Goal: Transaction & Acquisition: Purchase product/service

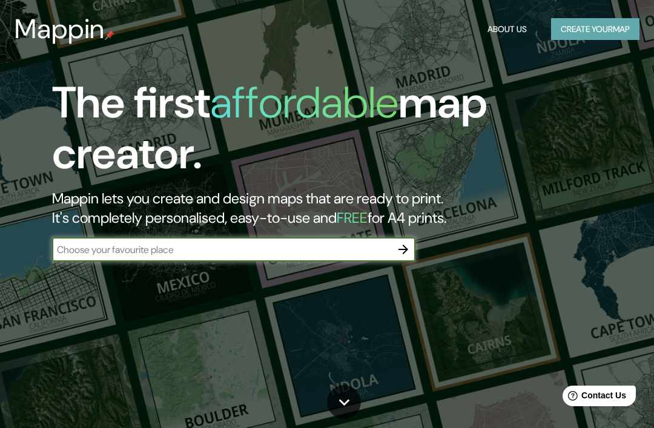
click at [610, 29] on button "Create your map" at bounding box center [595, 29] width 88 height 22
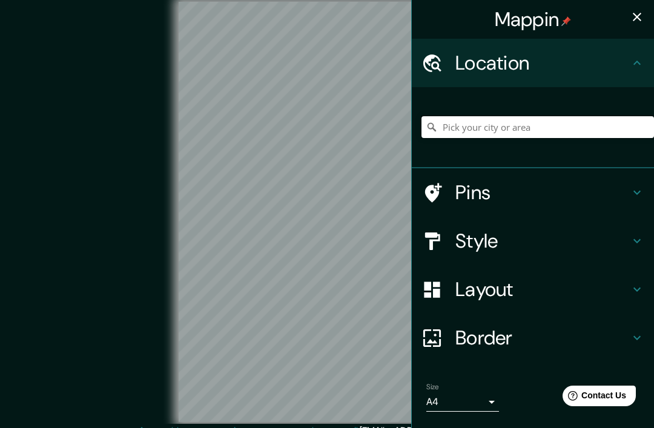
click at [533, 136] on input "Pick your city or area" at bounding box center [537, 127] width 233 height 22
type input "R"
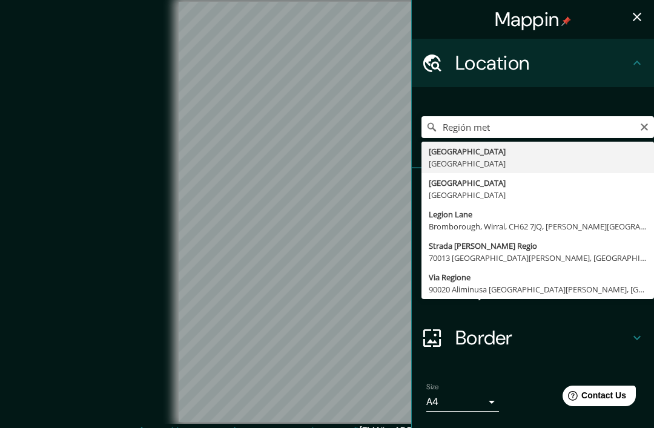
type input "[GEOGRAPHIC_DATA], [GEOGRAPHIC_DATA]"
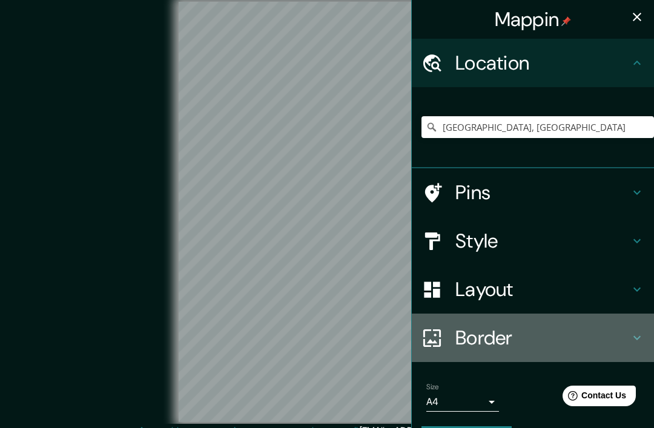
click at [642, 331] on icon at bounding box center [637, 338] width 15 height 15
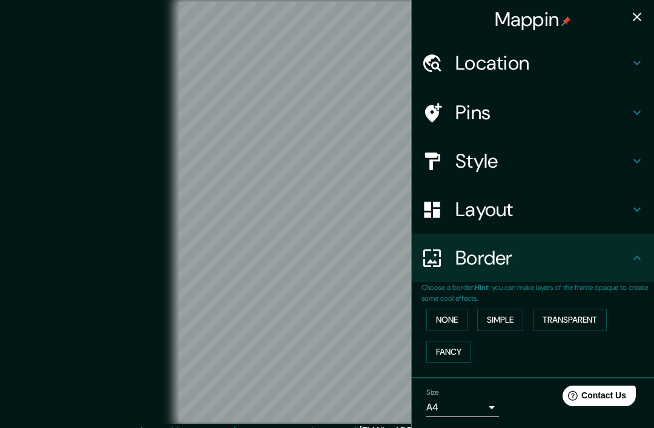
click at [506, 319] on button "Simple" at bounding box center [500, 320] width 46 height 22
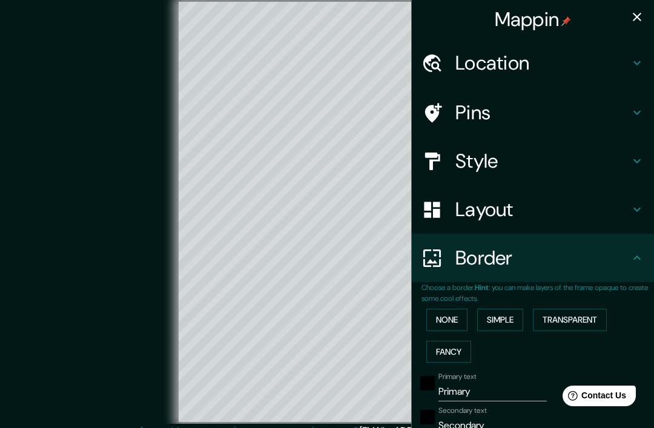
click at [582, 315] on button "Transparent" at bounding box center [570, 320] width 74 height 22
click at [445, 315] on button "None" at bounding box center [446, 320] width 41 height 22
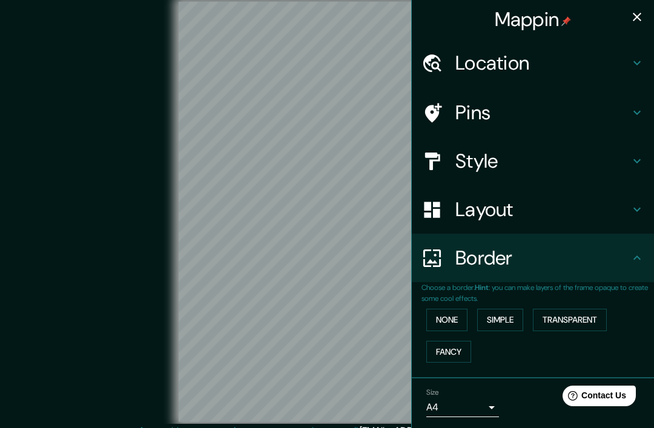
click at [449, 351] on button "Fancy" at bounding box center [448, 352] width 45 height 22
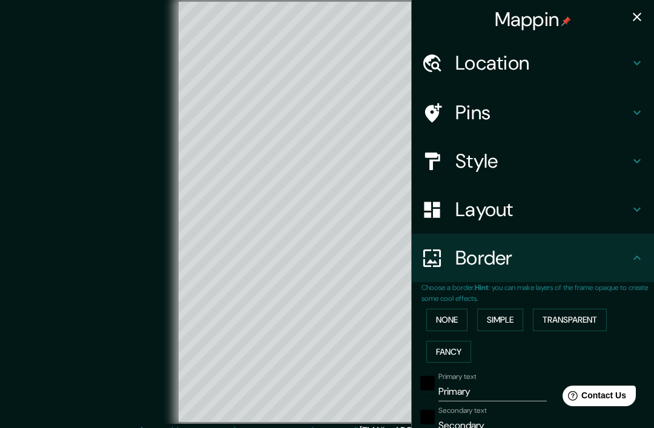
click at [449, 353] on button "Fancy" at bounding box center [448, 352] width 45 height 22
type input "196"
type input "39"
type input "20"
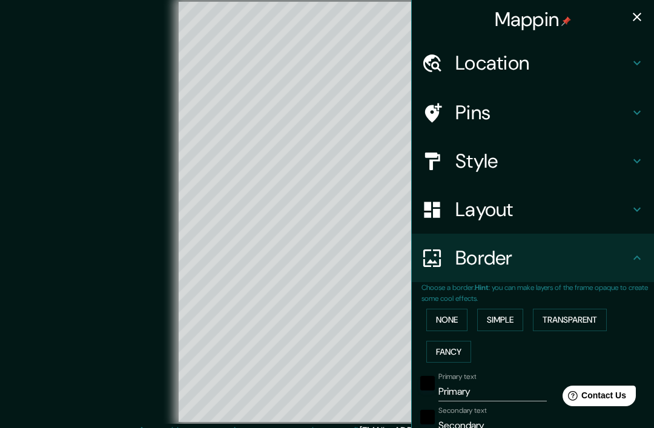
click at [638, 111] on icon at bounding box center [637, 112] width 15 height 15
type input "196"
type input "39"
type input "20"
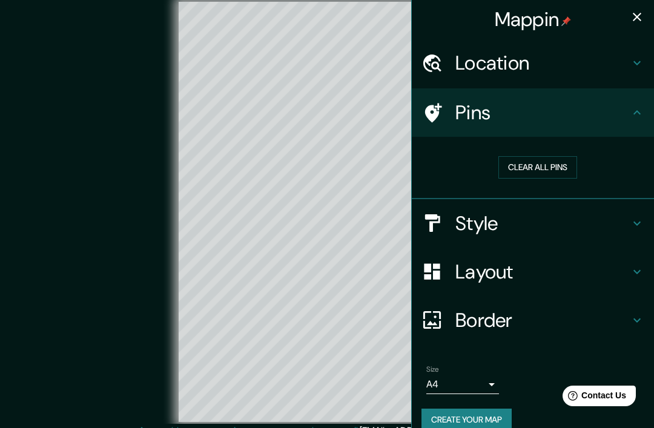
click at [643, 62] on icon at bounding box center [637, 63] width 15 height 15
type input "196"
type input "39"
type input "20"
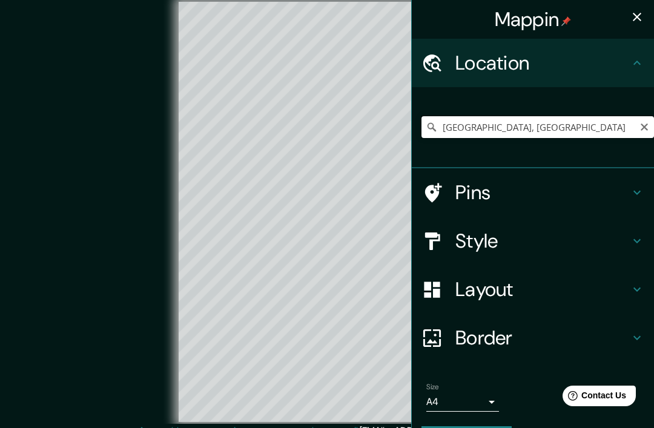
click at [616, 128] on input "[GEOGRAPHIC_DATA], [GEOGRAPHIC_DATA]" at bounding box center [537, 127] width 233 height 22
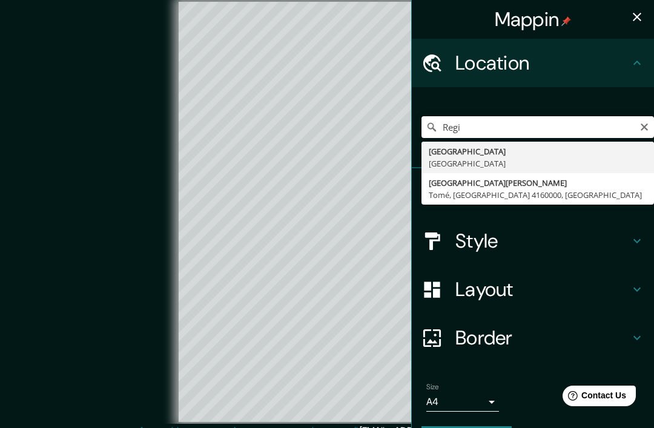
type input "Reg"
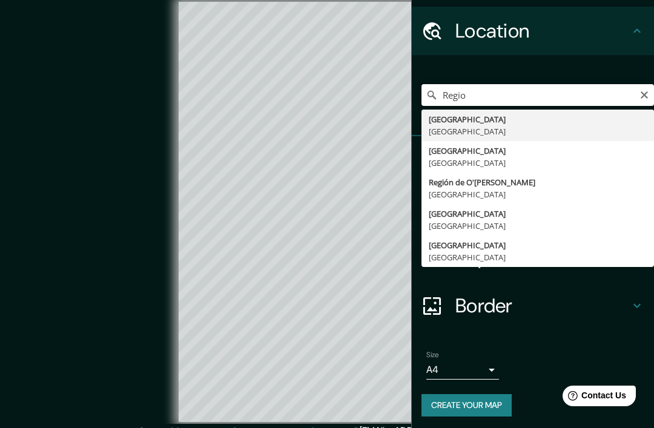
scroll to position [31, 0]
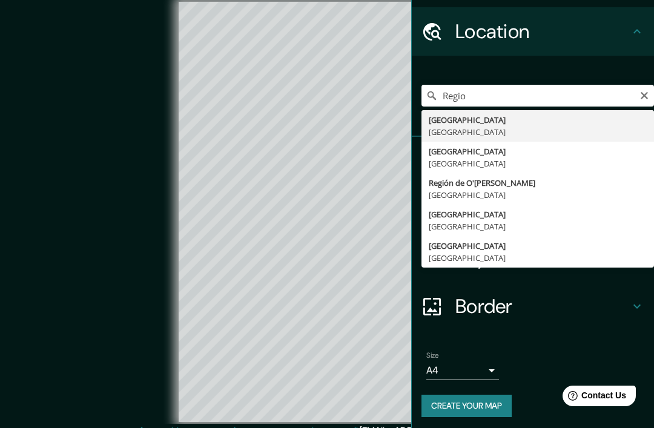
type input "[GEOGRAPHIC_DATA], [GEOGRAPHIC_DATA]"
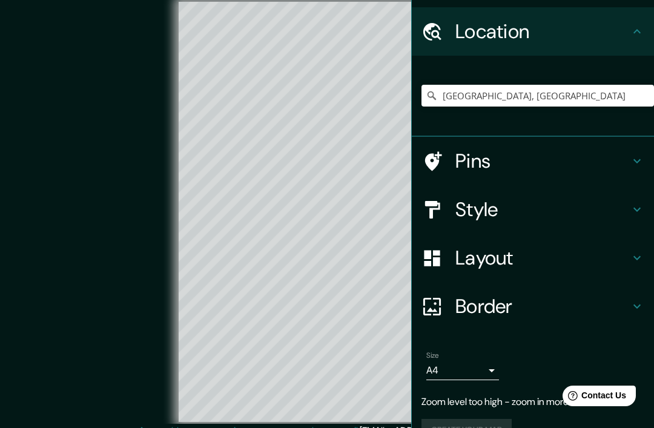
click at [625, 159] on h4 "Pins" at bounding box center [542, 161] width 174 height 24
type input "196"
type input "39"
type input "20"
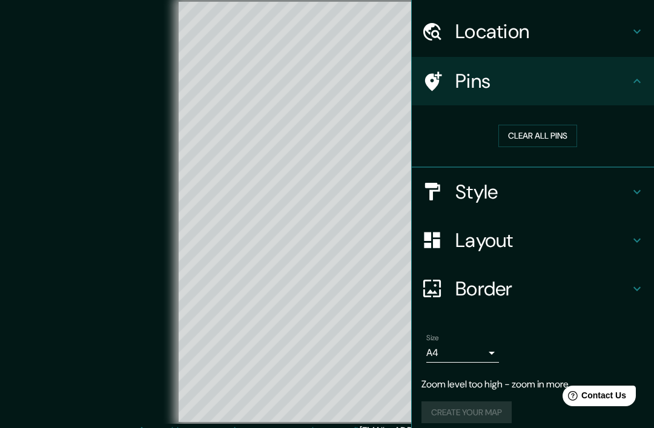
click at [648, 188] on div "Style" at bounding box center [533, 192] width 242 height 48
type input "196"
type input "39"
type input "20"
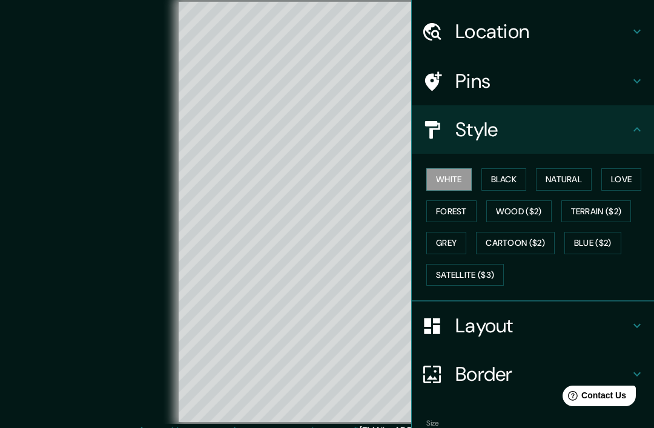
click at [510, 180] on button "Black" at bounding box center [503, 179] width 45 height 22
click at [550, 177] on button "Natural" at bounding box center [564, 179] width 56 height 22
click at [623, 178] on button "Love" at bounding box center [621, 179] width 40 height 22
click at [454, 214] on button "Forest" at bounding box center [451, 211] width 50 height 22
click at [515, 211] on button "Wood ($2)" at bounding box center [518, 211] width 65 height 22
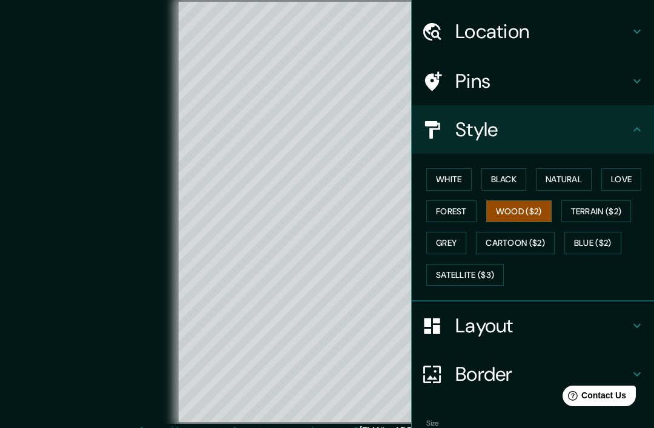
click at [459, 237] on button "Grey" at bounding box center [446, 243] width 40 height 22
click at [529, 217] on button "Wood ($2)" at bounding box center [518, 211] width 65 height 22
click at [483, 276] on button "Satellite ($3)" at bounding box center [465, 275] width 78 height 22
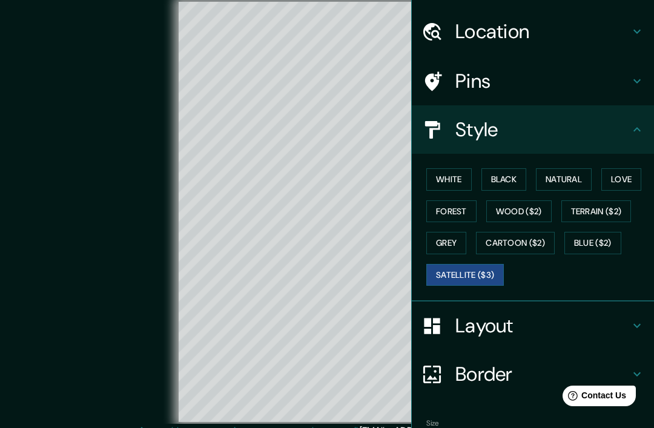
click at [598, 241] on button "Blue ($2)" at bounding box center [592, 243] width 57 height 22
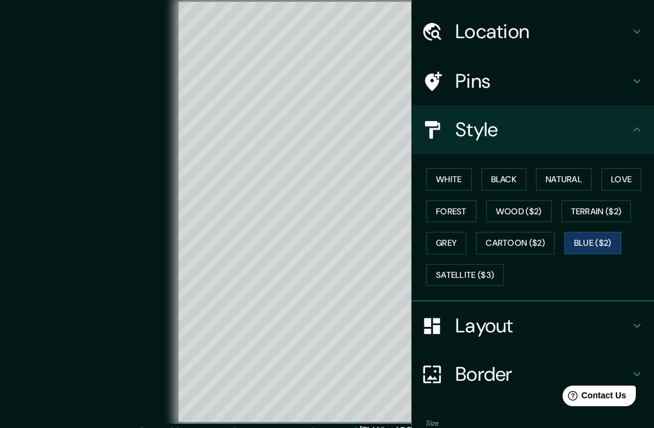
click at [530, 237] on button "Cartoon ($2)" at bounding box center [515, 243] width 79 height 22
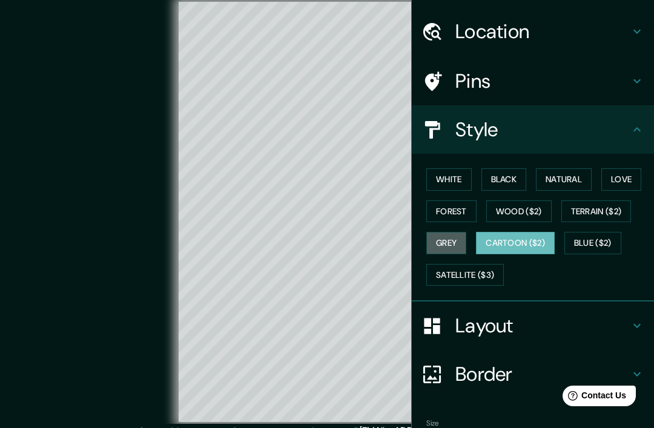
click at [449, 244] on button "Grey" at bounding box center [446, 243] width 40 height 22
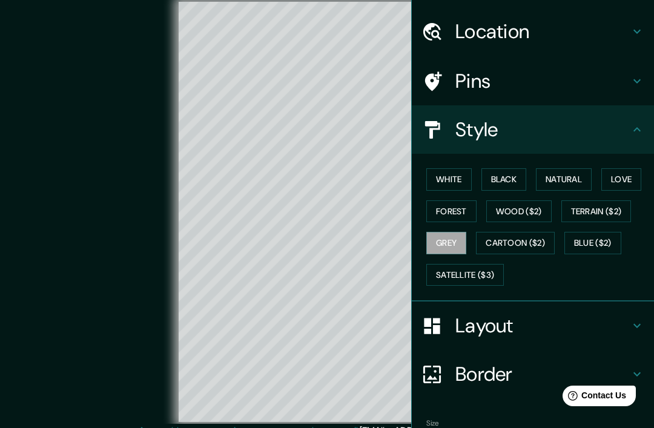
click at [596, 203] on button "Terrain ($2)" at bounding box center [596, 211] width 70 height 22
click at [529, 207] on button "Wood ($2)" at bounding box center [518, 211] width 65 height 22
click at [457, 216] on button "Forest" at bounding box center [451, 211] width 50 height 22
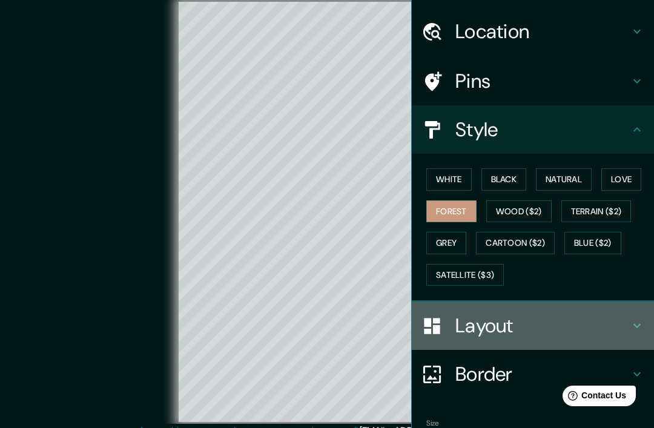
click at [637, 318] on icon at bounding box center [637, 325] width 15 height 15
type input "196"
type input "39"
type input "20"
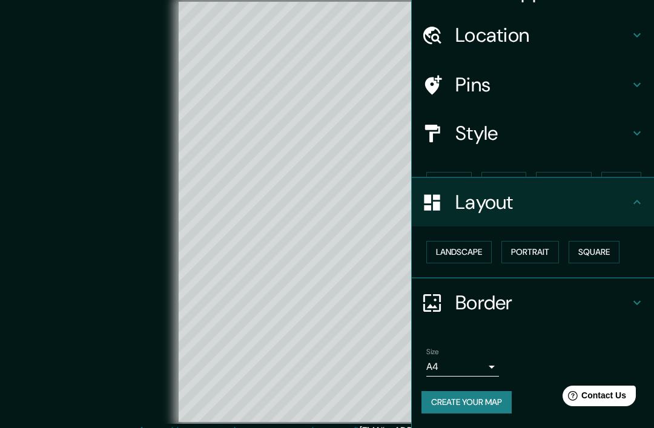
scroll to position [4, 0]
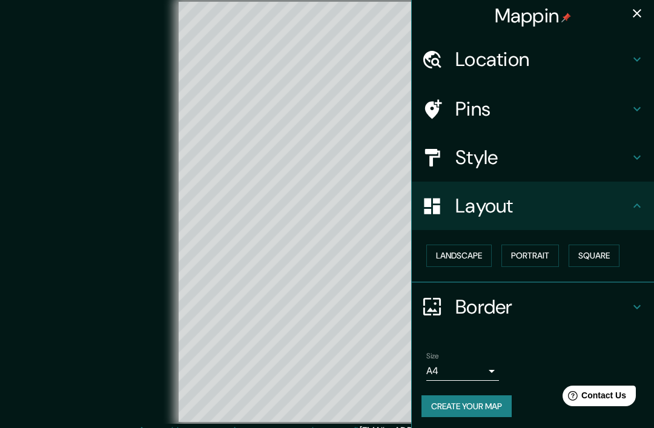
click at [465, 263] on button "Landscape" at bounding box center [458, 256] width 65 height 22
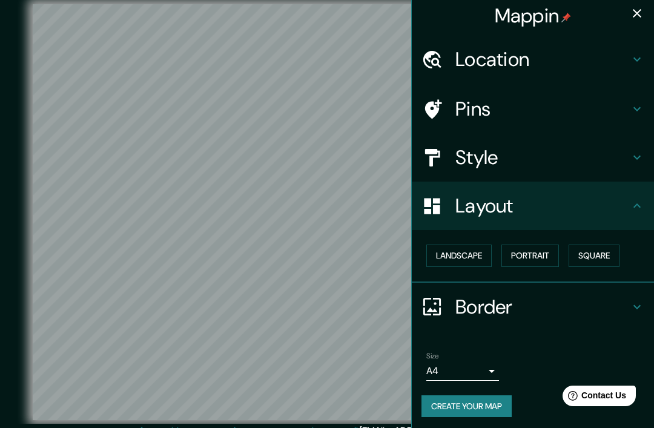
click at [467, 262] on button "Landscape" at bounding box center [458, 256] width 65 height 22
click at [539, 257] on button "Portrait" at bounding box center [530, 256] width 58 height 22
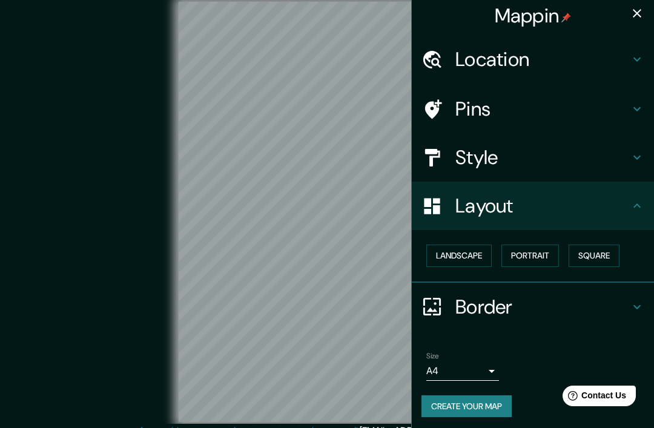
click at [607, 251] on button "Square" at bounding box center [594, 256] width 51 height 22
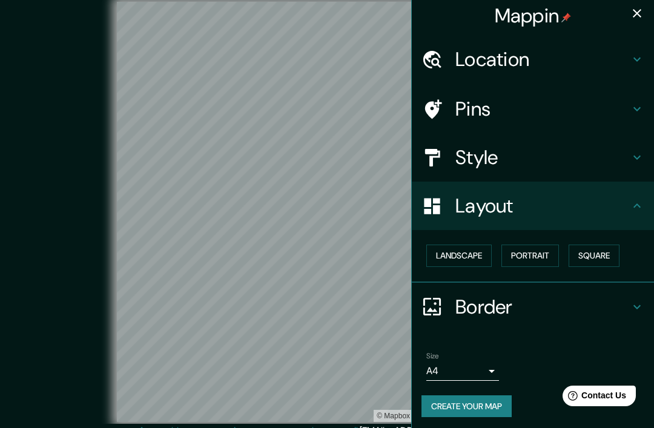
click at [518, 249] on button "Portrait" at bounding box center [530, 256] width 58 height 22
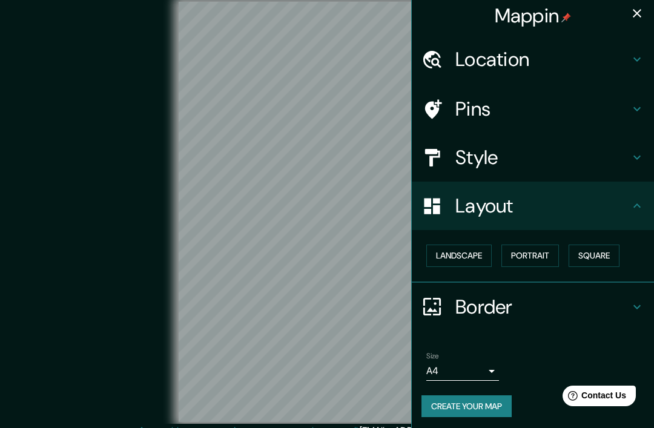
click at [476, 262] on button "Landscape" at bounding box center [458, 256] width 65 height 22
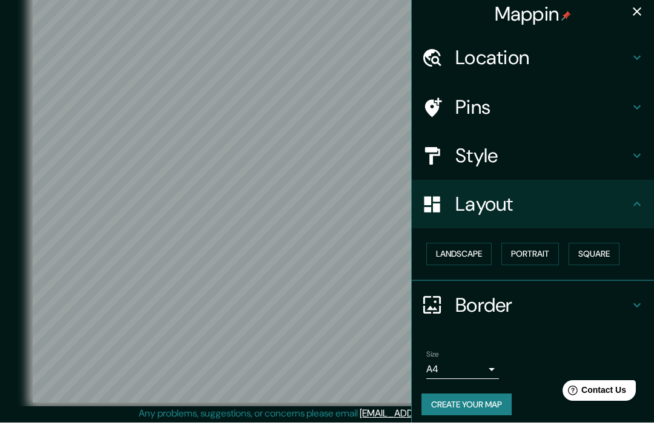
scroll to position [12, 0]
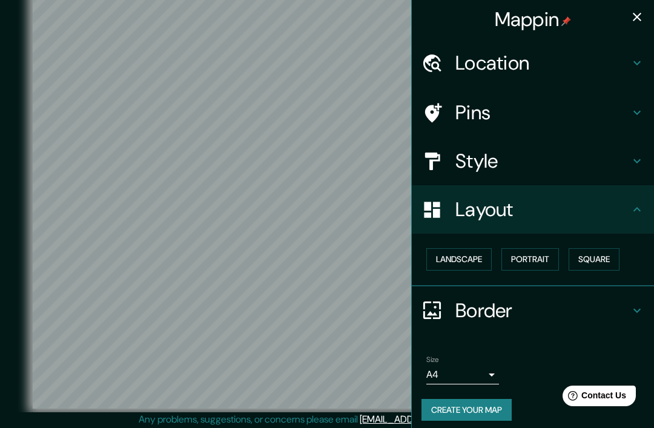
click at [636, 211] on icon at bounding box center [637, 209] width 15 height 15
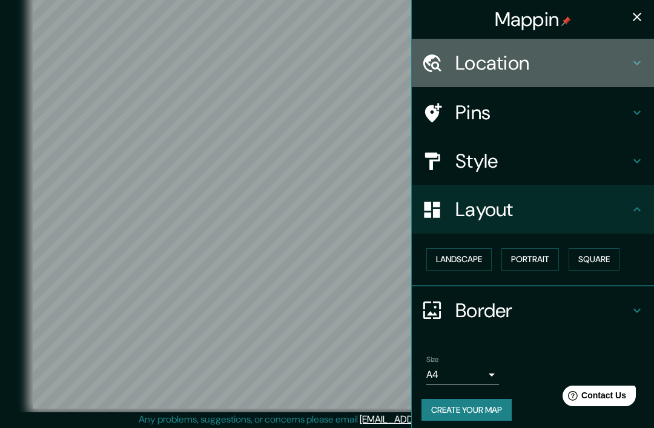
click at [644, 64] on div "Location" at bounding box center [533, 63] width 242 height 48
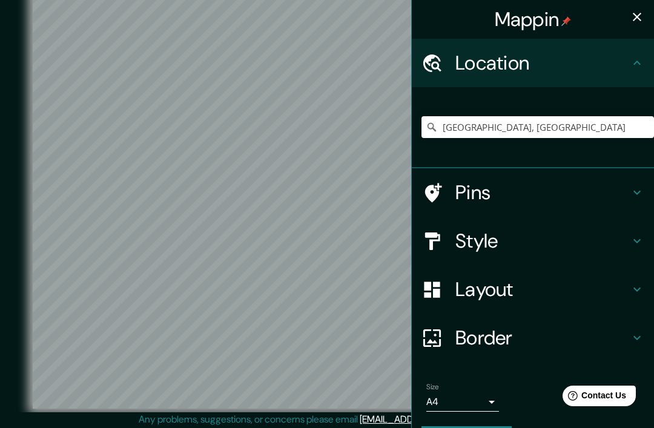
click at [643, 22] on icon "button" at bounding box center [637, 17] width 15 height 15
